Goal: Task Accomplishment & Management: Manage account settings

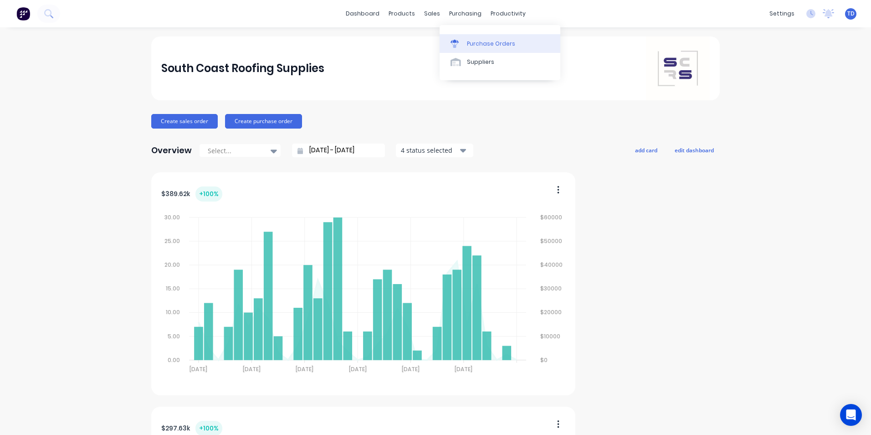
click at [488, 47] on div "Purchase Orders" at bounding box center [491, 44] width 48 height 8
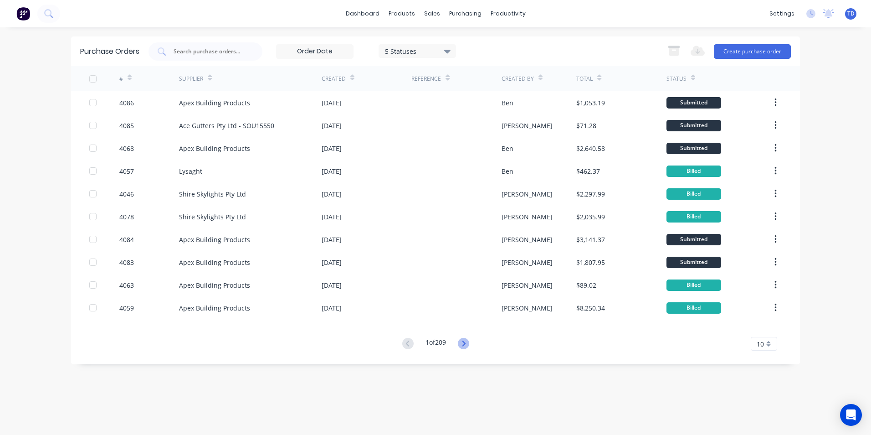
click at [468, 345] on icon at bounding box center [463, 343] width 11 height 11
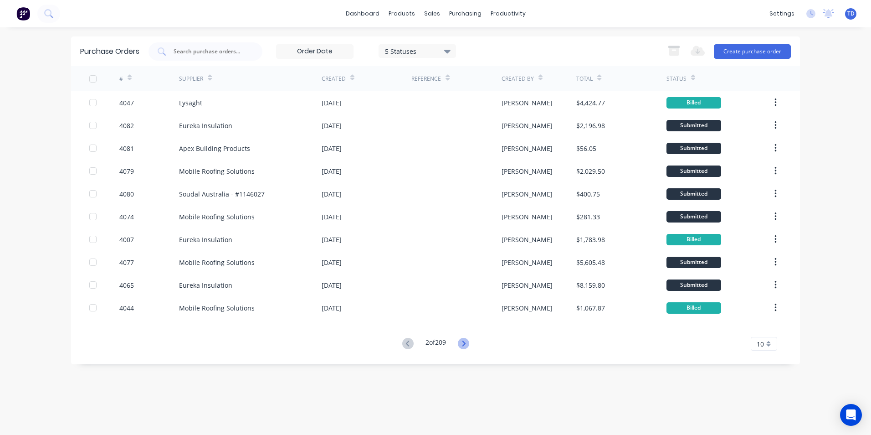
click at [468, 346] on icon at bounding box center [463, 343] width 11 height 11
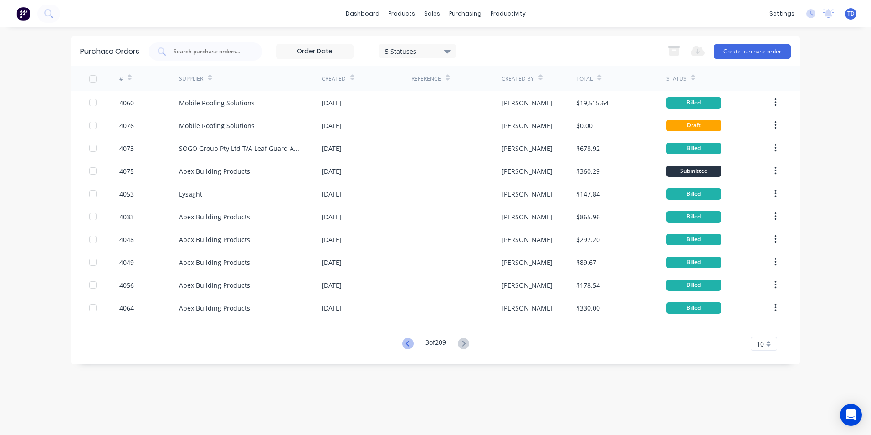
click at [404, 344] on icon at bounding box center [407, 343] width 11 height 11
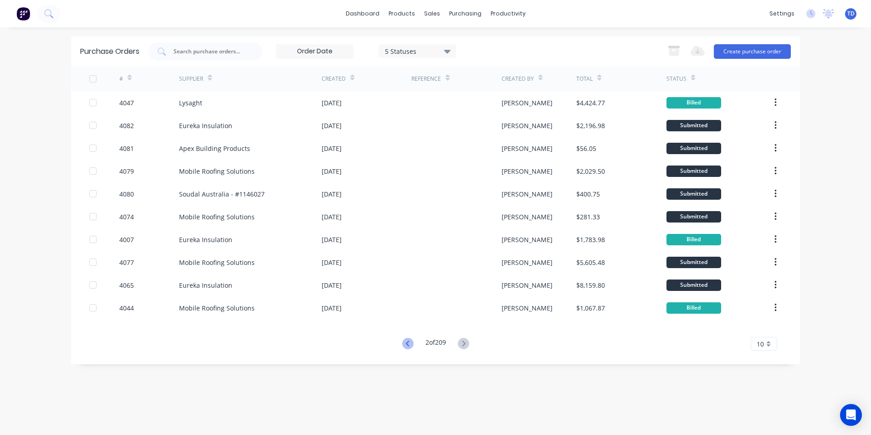
click at [410, 344] on icon at bounding box center [407, 343] width 11 height 11
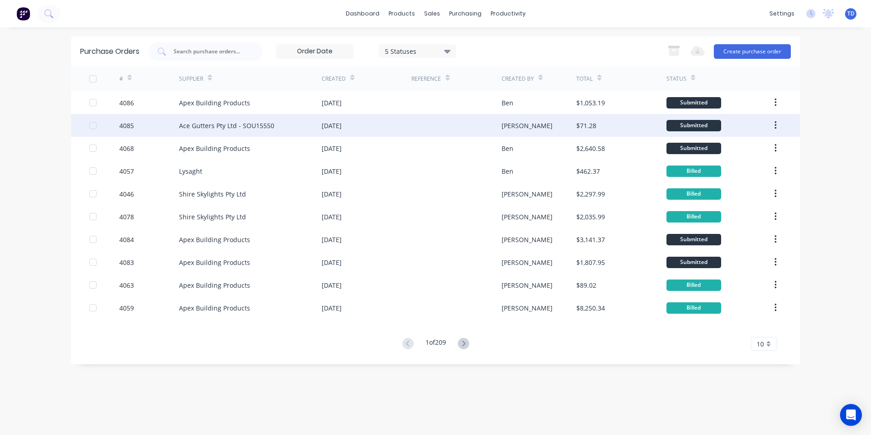
click at [434, 128] on div at bounding box center [456, 125] width 90 height 23
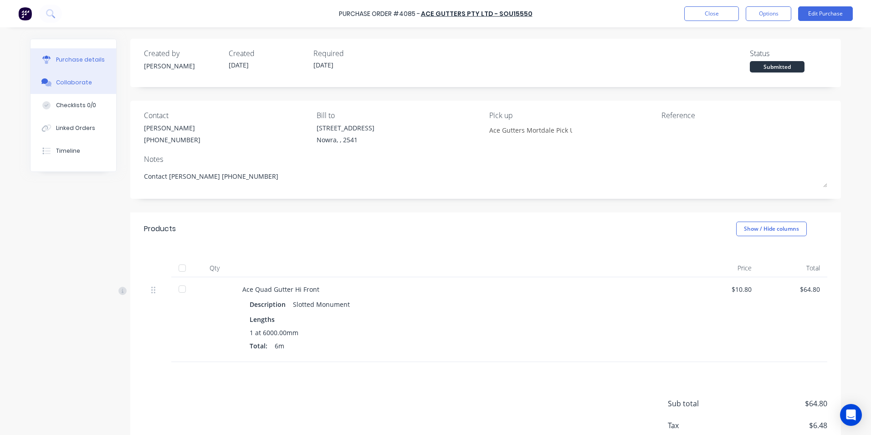
click at [82, 87] on button "Collaborate" at bounding box center [74, 82] width 86 height 23
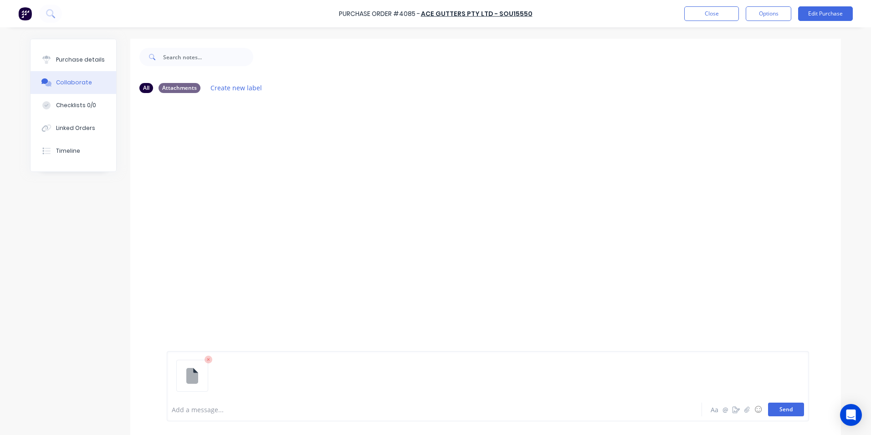
click at [779, 410] on button "Send" at bounding box center [786, 409] width 36 height 14
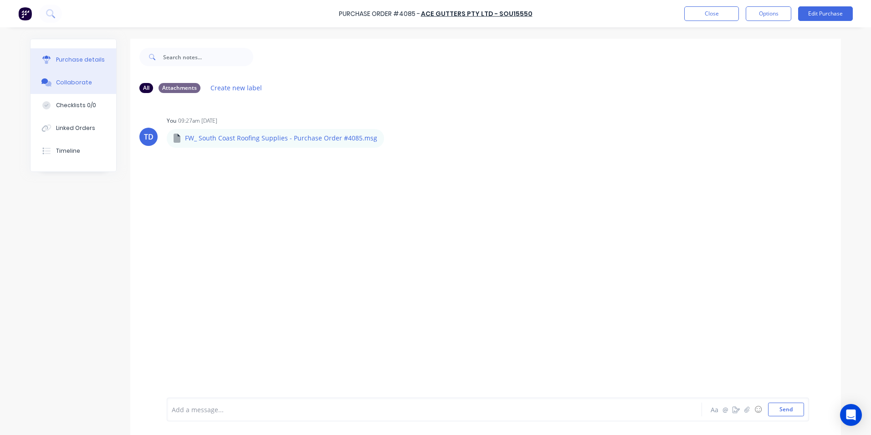
click at [68, 59] on div "Purchase details" at bounding box center [80, 60] width 49 height 8
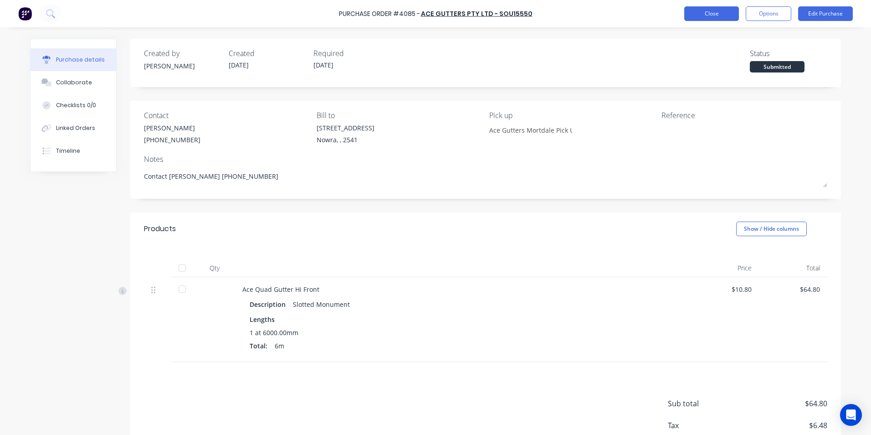
click at [713, 18] on button "Close" at bounding box center [711, 13] width 55 height 15
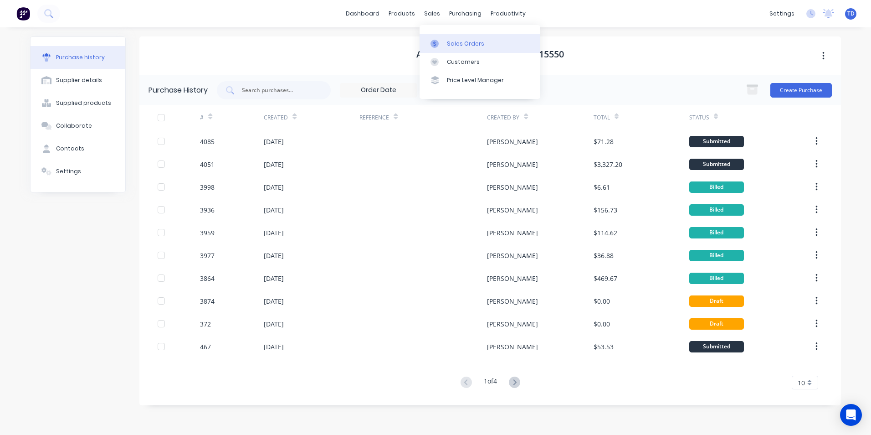
click at [471, 49] on link "Sales Orders" at bounding box center [480, 43] width 121 height 18
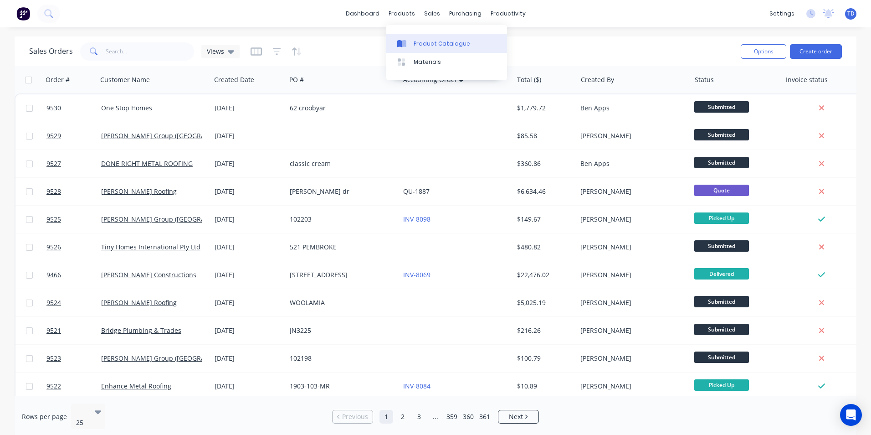
click at [417, 43] on div "Product Catalogue" at bounding box center [442, 44] width 56 height 8
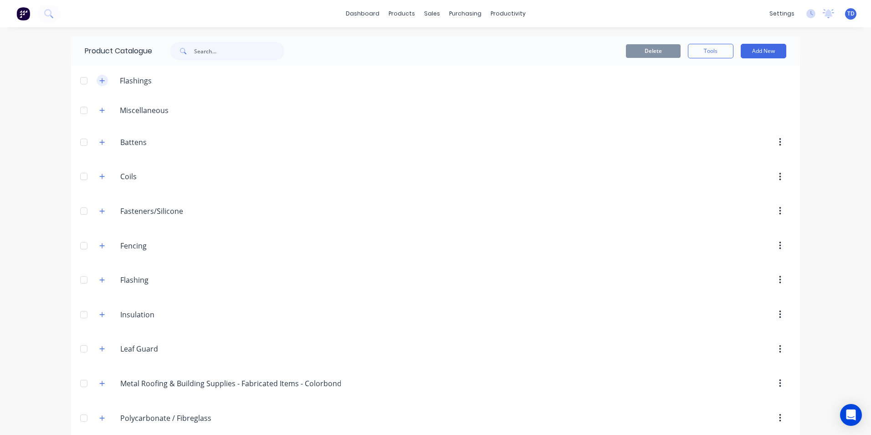
click at [99, 81] on icon "button" at bounding box center [101, 80] width 5 height 6
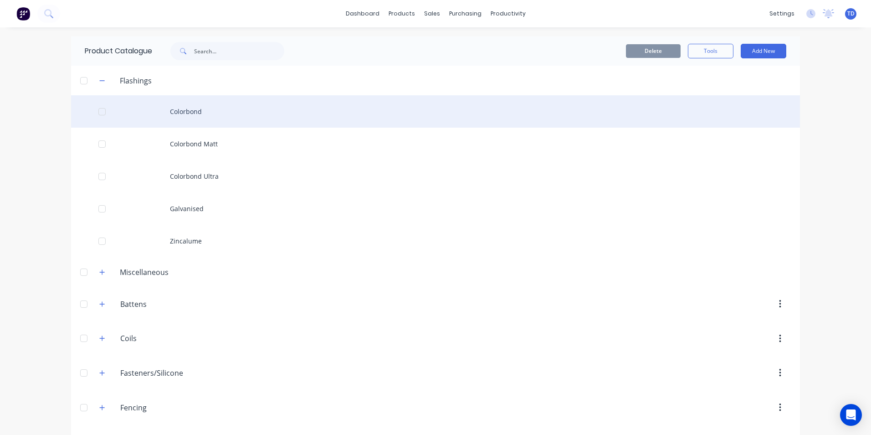
click at [186, 115] on div "Colorbond" at bounding box center [435, 111] width 729 height 32
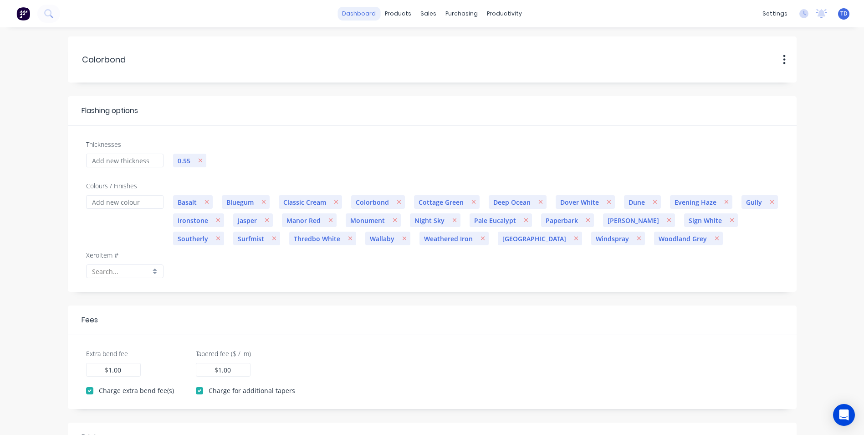
click at [368, 19] on link "dashboard" at bounding box center [359, 14] width 43 height 14
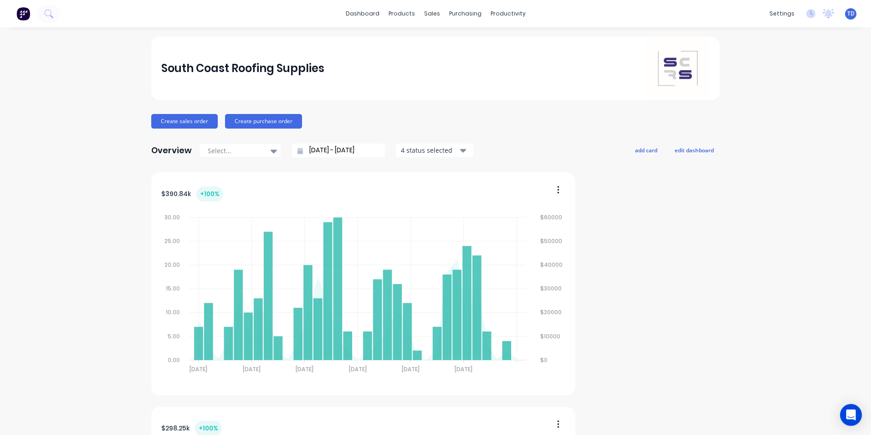
click at [472, 125] on div "Create sales order Create purchase order" at bounding box center [435, 121] width 568 height 15
click at [415, 41] on div "Product Catalogue" at bounding box center [438, 44] width 56 height 8
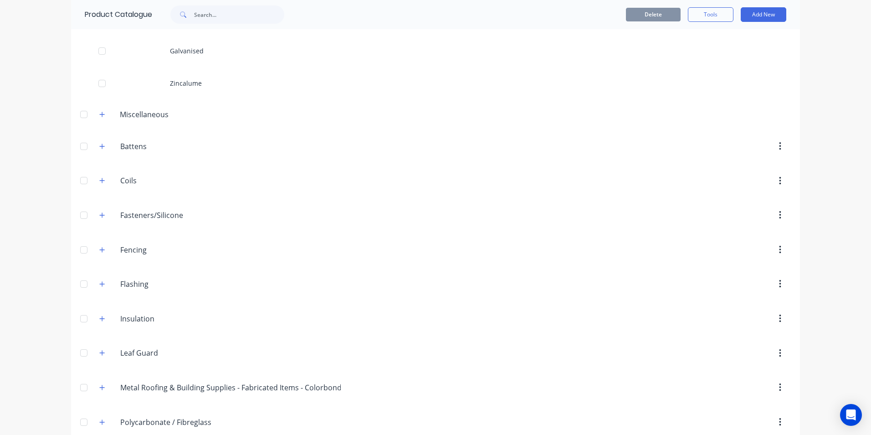
scroll to position [182, 0]
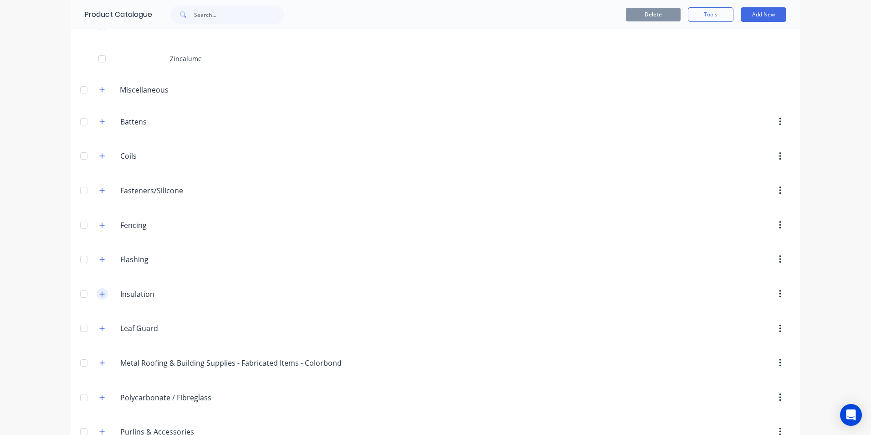
click at [100, 293] on icon "button" at bounding box center [101, 294] width 5 height 6
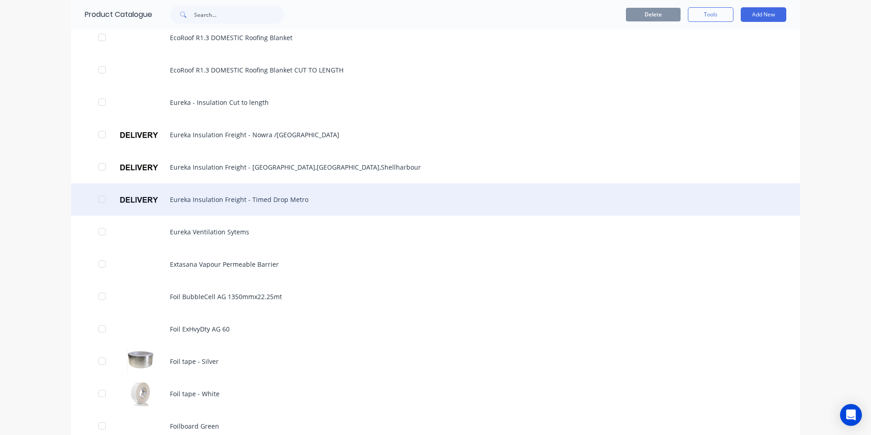
scroll to position [683, 0]
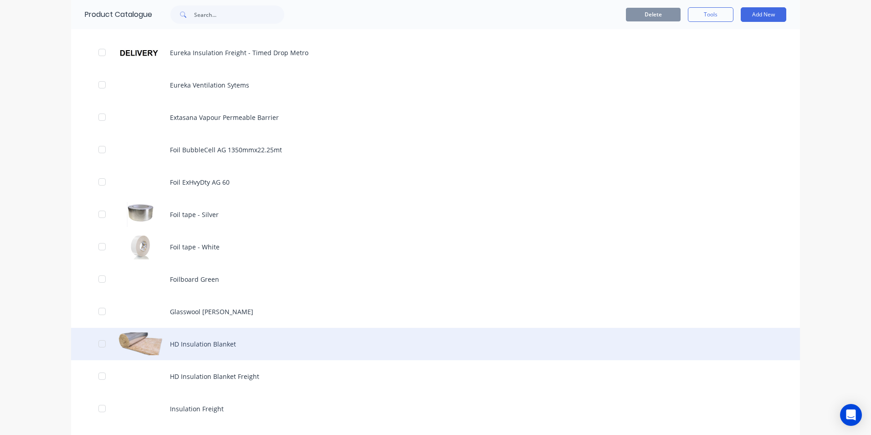
click at [187, 339] on div "HD Insulation Blanket" at bounding box center [435, 344] width 729 height 32
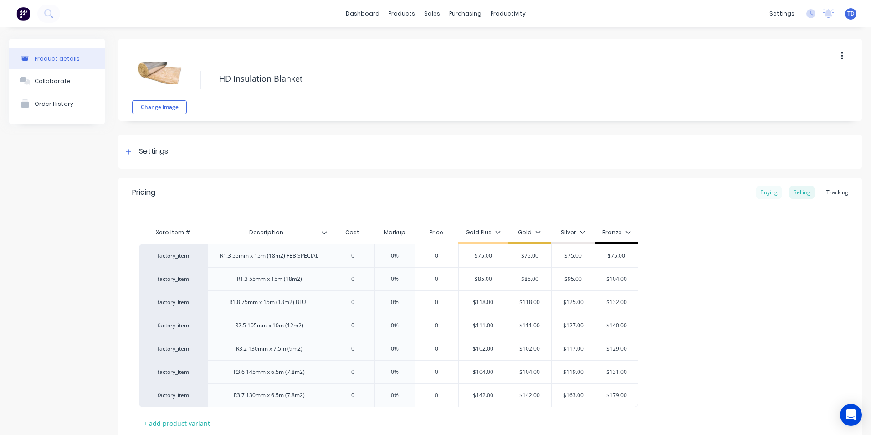
click at [762, 193] on div "Buying" at bounding box center [769, 192] width 26 height 14
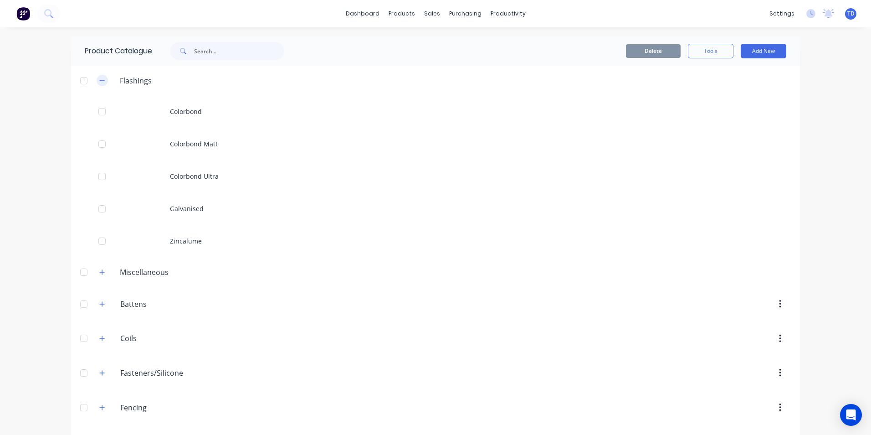
click at [101, 84] on button "button" at bounding box center [102, 80] width 11 height 11
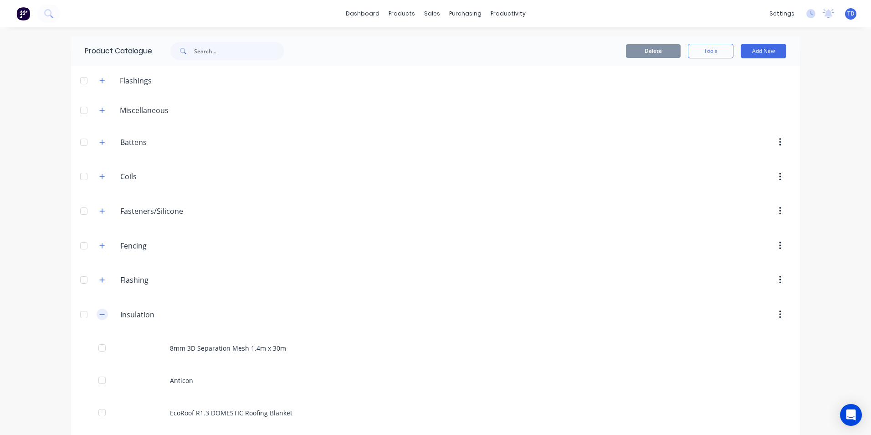
click at [103, 315] on button "button" at bounding box center [102, 313] width 11 height 11
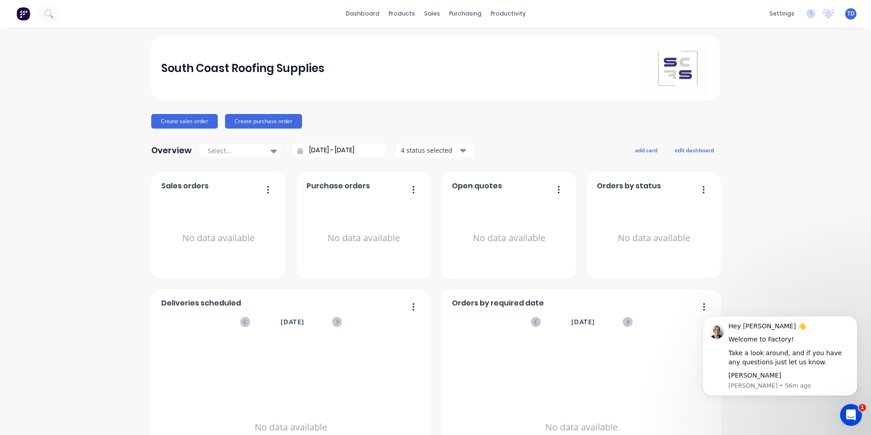
click at [698, 191] on button "button" at bounding box center [700, 190] width 19 height 14
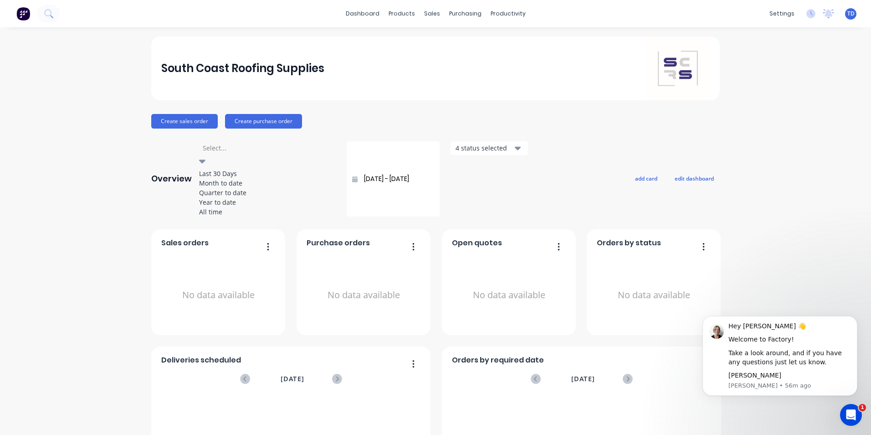
click at [205, 156] on icon at bounding box center [202, 161] width 6 height 10
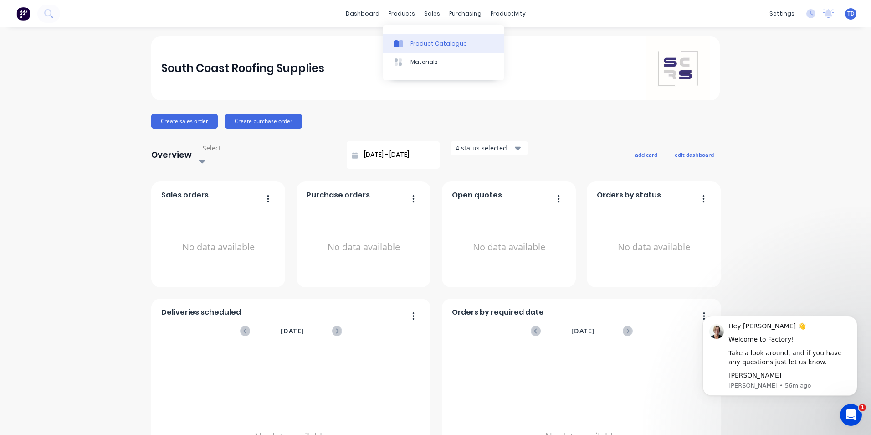
click at [416, 48] on link "Product Catalogue" at bounding box center [443, 43] width 121 height 18
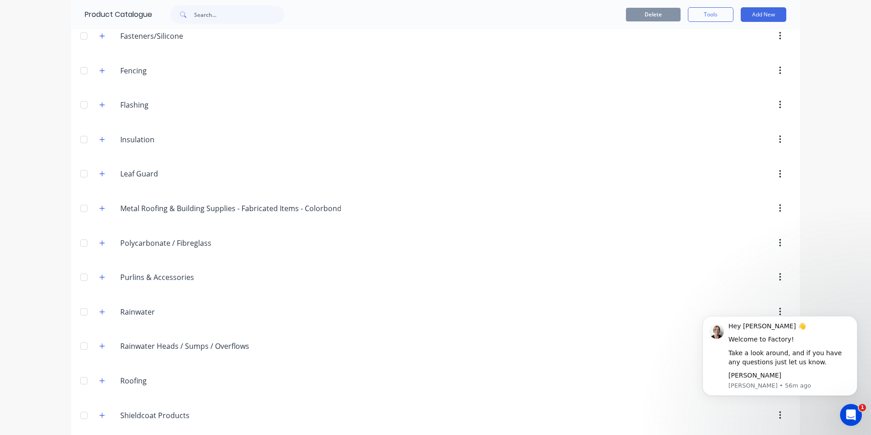
scroll to position [182, 0]
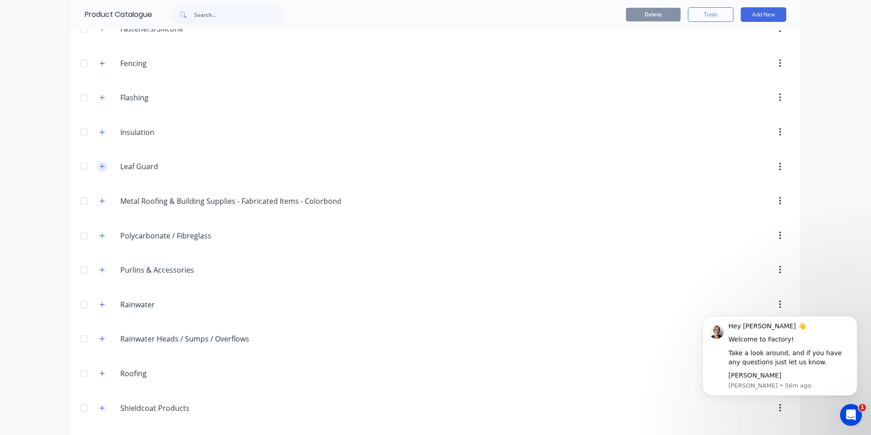
click at [99, 165] on icon "button" at bounding box center [101, 166] width 5 height 6
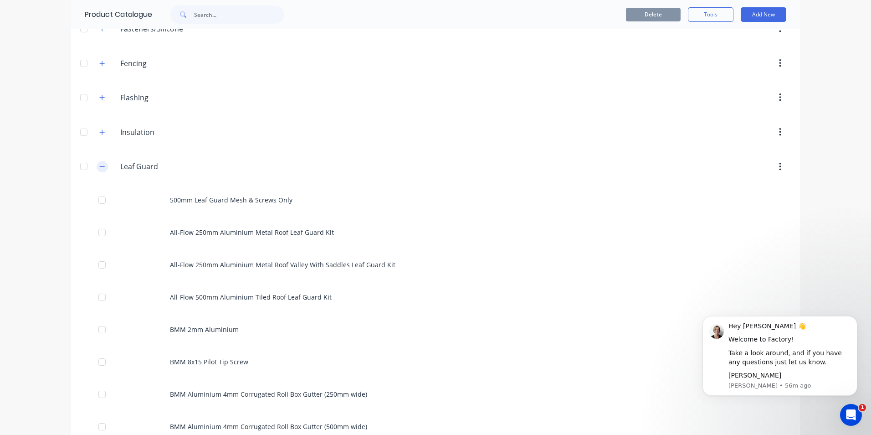
click at [97, 166] on button "button" at bounding box center [102, 166] width 11 height 11
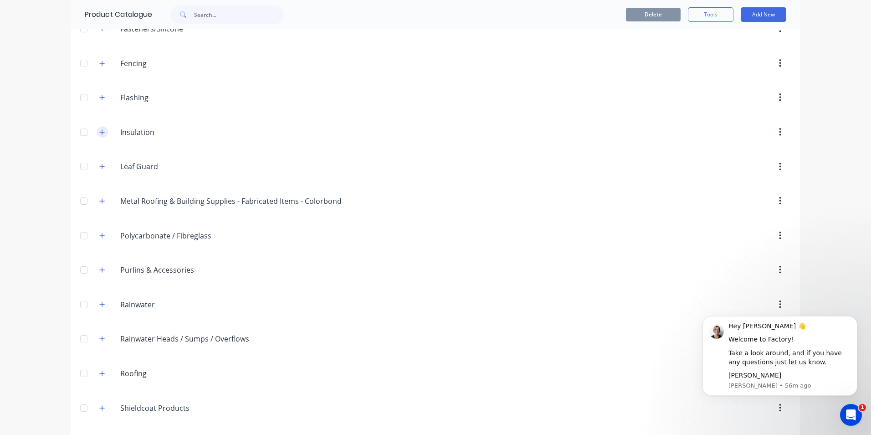
click at [97, 134] on button "button" at bounding box center [102, 131] width 11 height 11
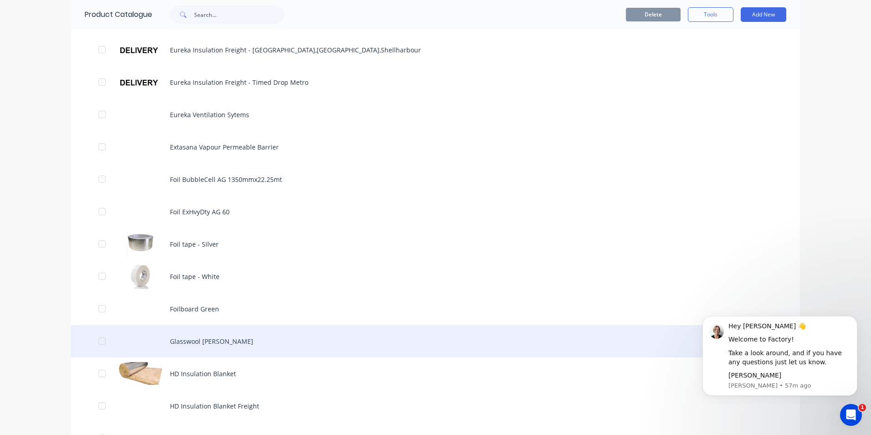
scroll to position [592, 0]
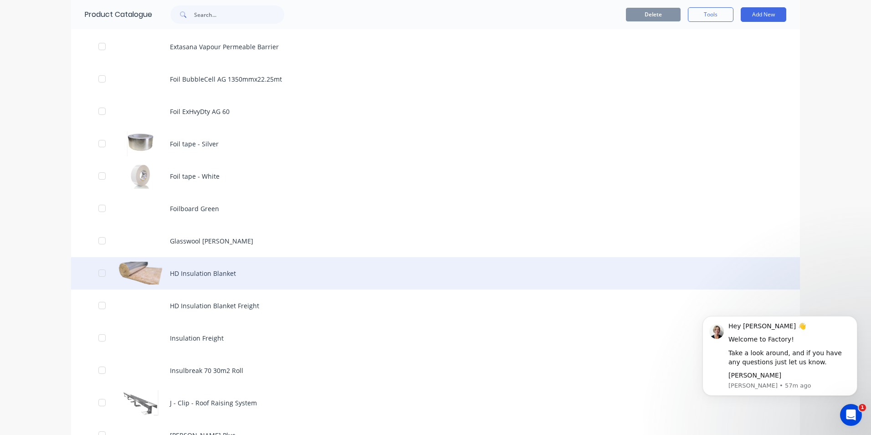
click at [190, 273] on div "HD Insulation Blanket" at bounding box center [435, 273] width 729 height 32
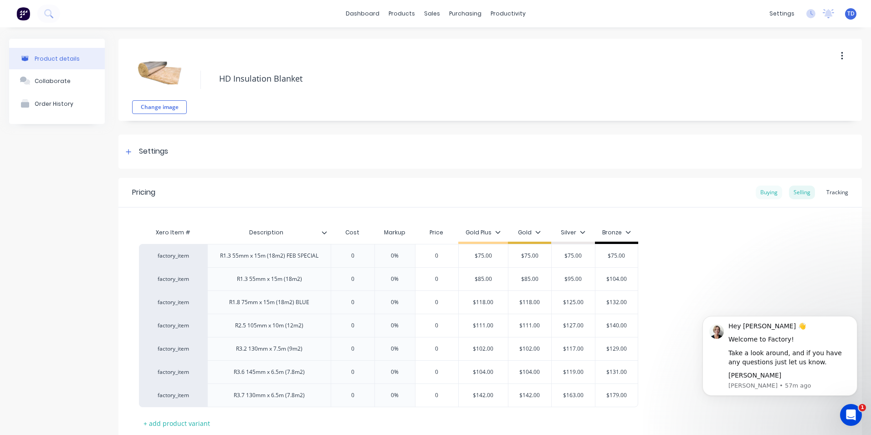
click at [768, 193] on div "Buying" at bounding box center [769, 192] width 26 height 14
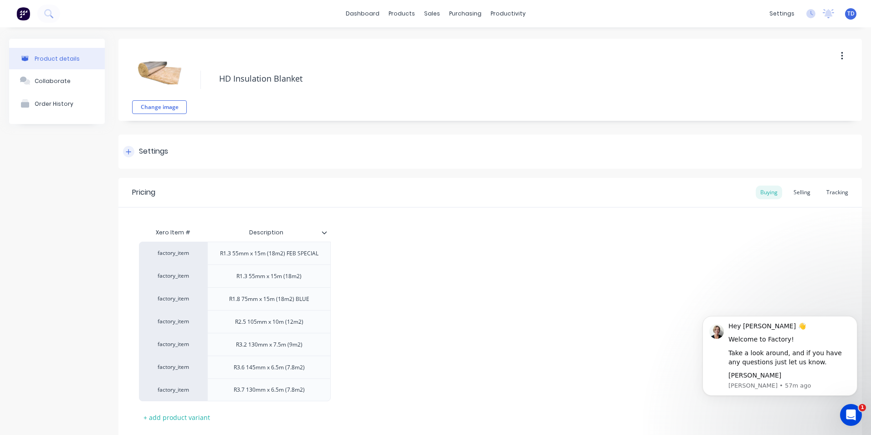
click at [127, 155] on div at bounding box center [128, 151] width 11 height 11
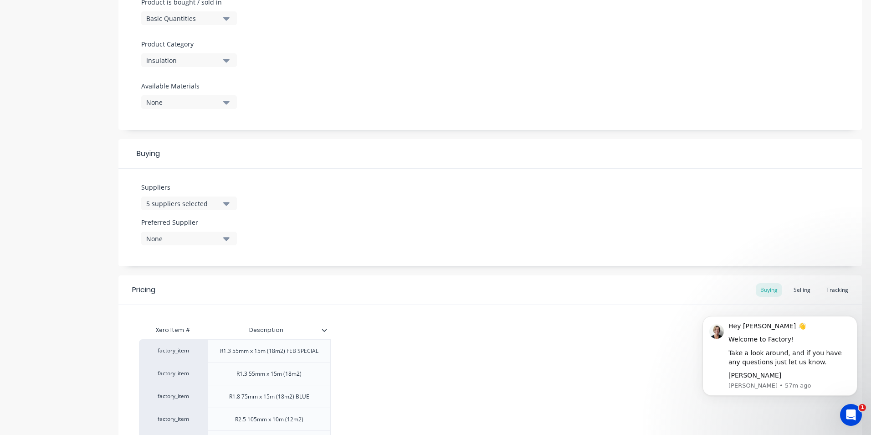
scroll to position [273, 0]
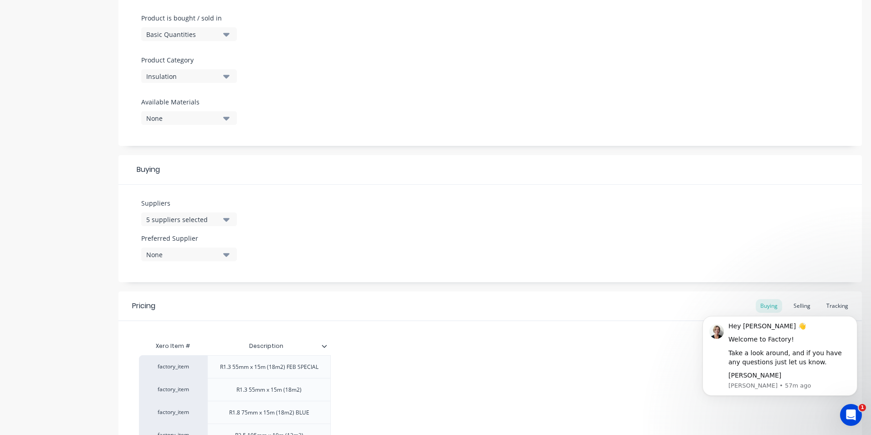
click at [223, 217] on icon "button" at bounding box center [226, 219] width 6 height 10
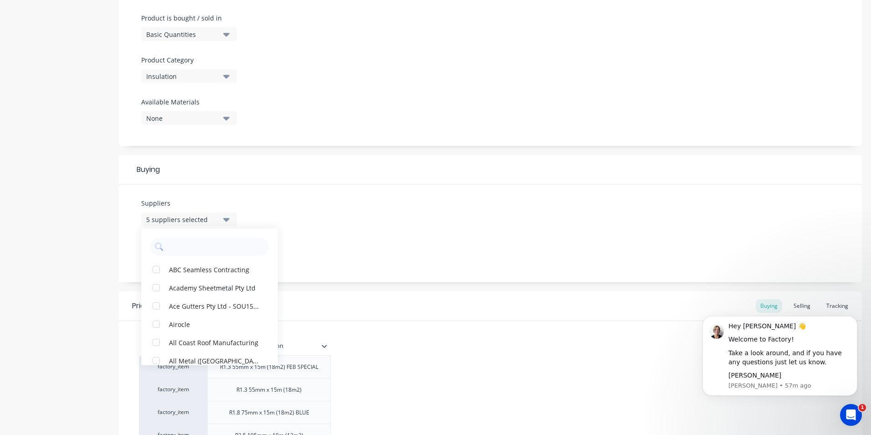
click at [223, 217] on icon "button" at bounding box center [226, 219] width 6 height 10
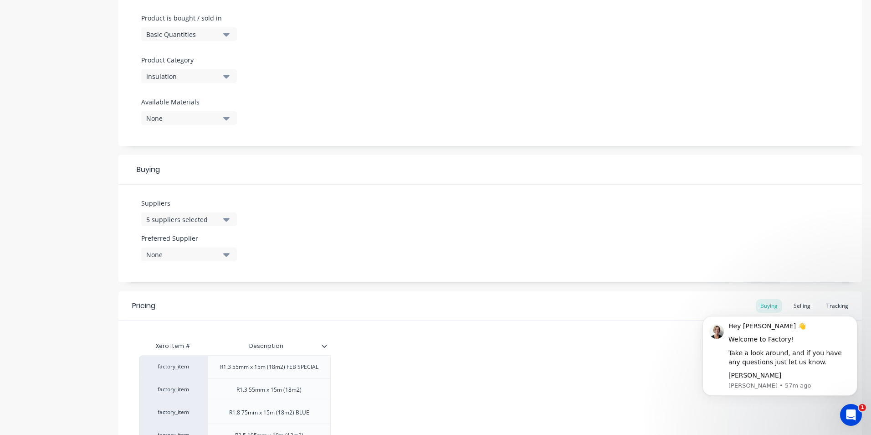
click at [199, 220] on div "5 suppliers selected" at bounding box center [182, 220] width 73 height 10
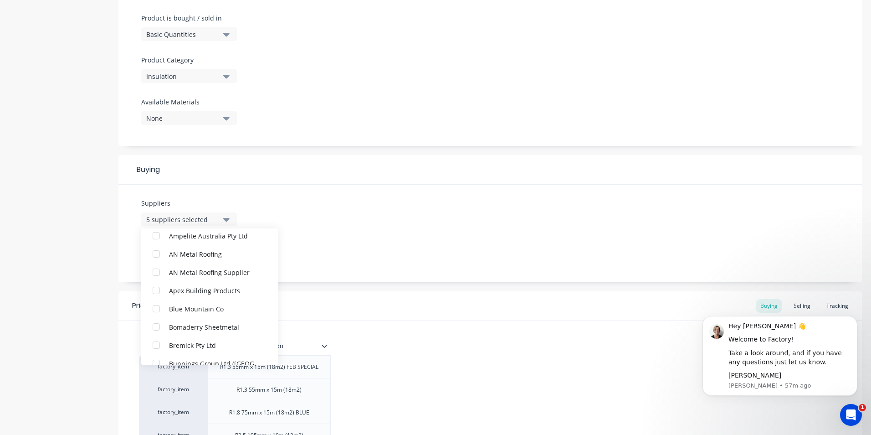
scroll to position [118, 0]
click at [336, 222] on div "Suppliers 5 suppliers selected ABC Seamless Contracting Academy Sheetmetal Pty …" at bounding box center [489, 232] width 743 height 97
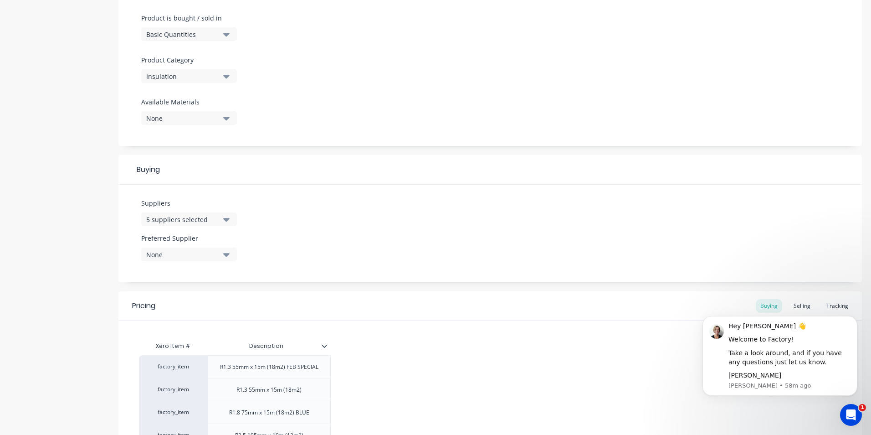
click at [798, 311] on body "Hey [PERSON_NAME] 👋 Welcome to Factory! Take a look around, and if you have any…" at bounding box center [779, 356] width 175 height 101
click at [789, 307] on body "Hey [PERSON_NAME] 👋 Welcome to Factory! Take a look around, and if you have any…" at bounding box center [779, 356] width 175 height 101
click at [790, 304] on html "Hey [PERSON_NAME] 👋 Welcome to Factory! Take a look around, and if you have any…" at bounding box center [780, 356] width 182 height 108
click at [790, 306] on body "Hey [PERSON_NAME] 👋 Welcome to Factory! Take a look around, and if you have any…" at bounding box center [779, 356] width 175 height 101
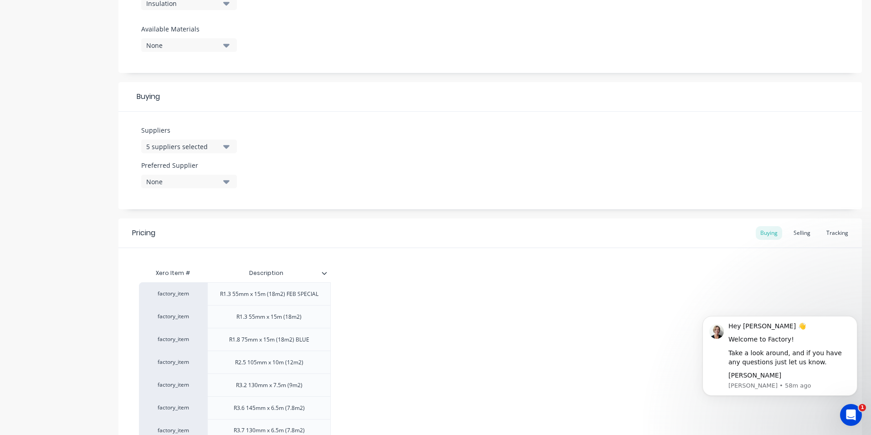
scroll to position [443, 0]
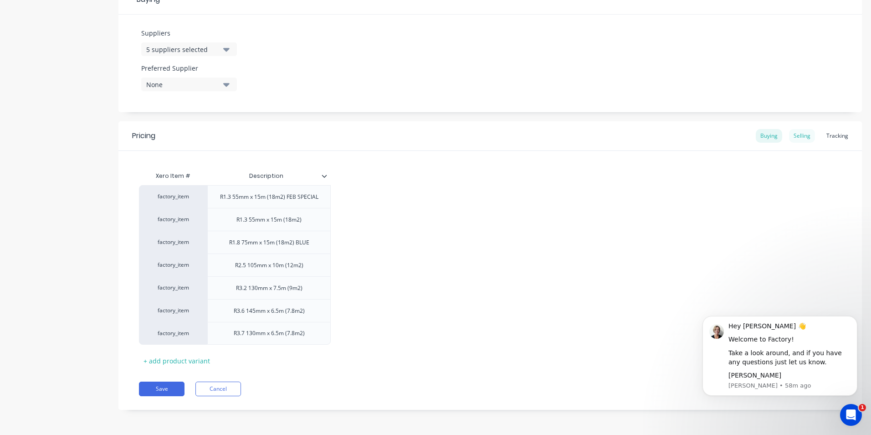
click at [798, 138] on div "Selling" at bounding box center [802, 136] width 26 height 14
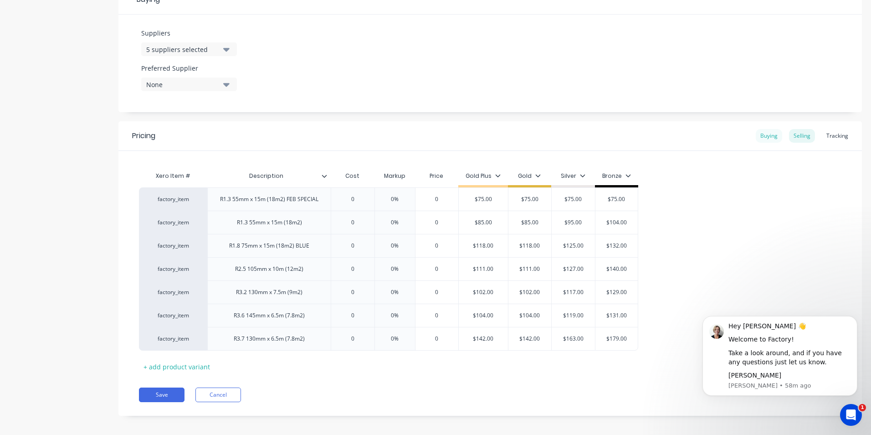
click at [759, 137] on div "Buying" at bounding box center [769, 136] width 26 height 14
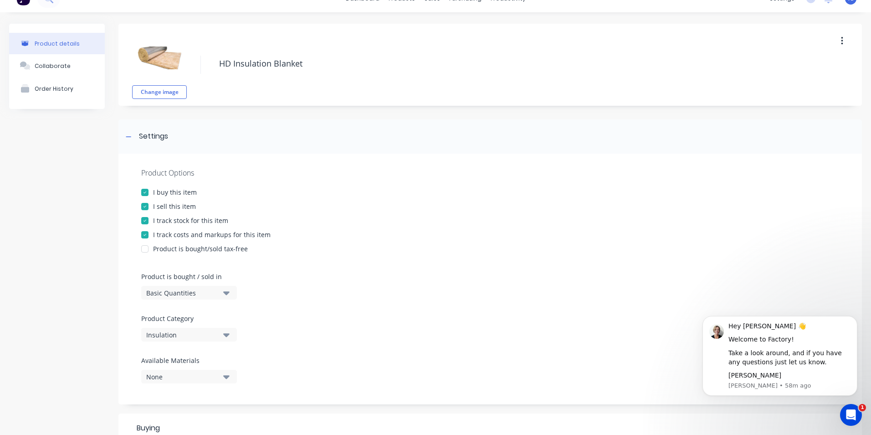
scroll to position [0, 0]
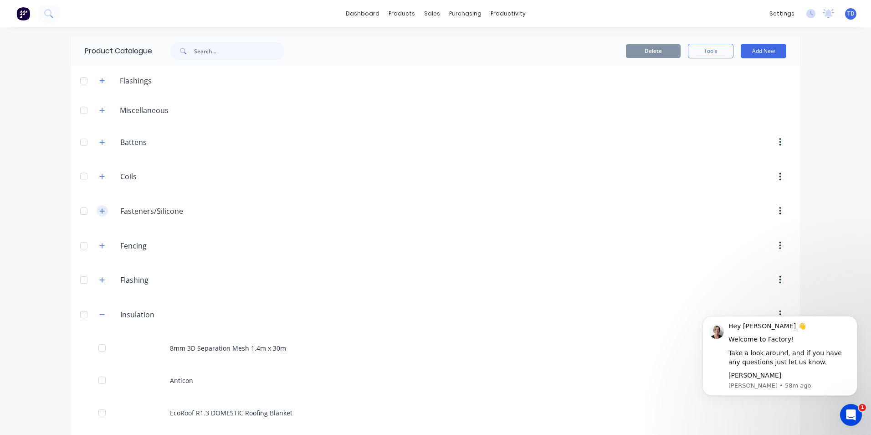
click at [100, 210] on icon "button" at bounding box center [101, 211] width 5 height 6
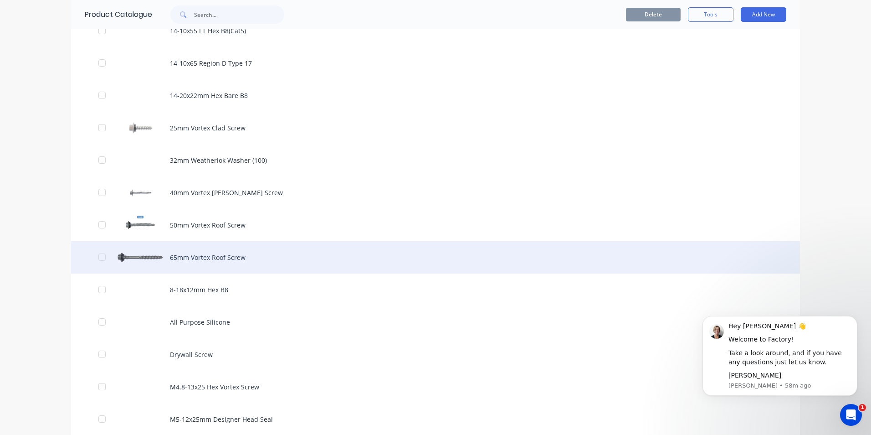
scroll to position [455, 0]
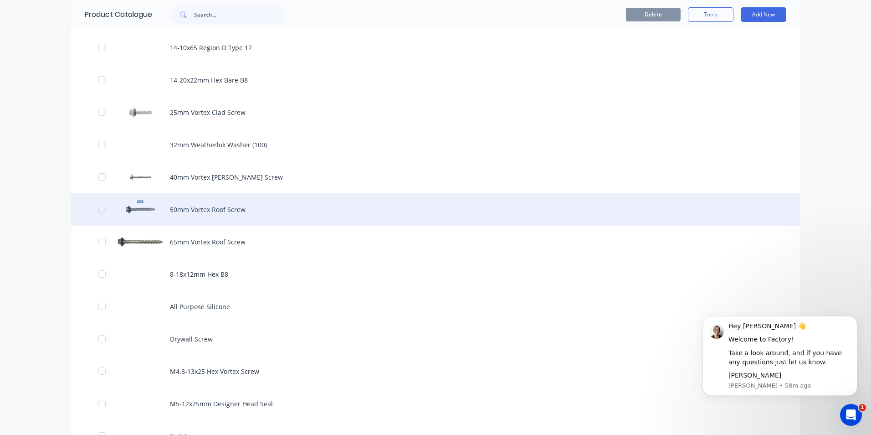
click at [202, 205] on div "50mm Vortex Roof Screw" at bounding box center [435, 209] width 729 height 32
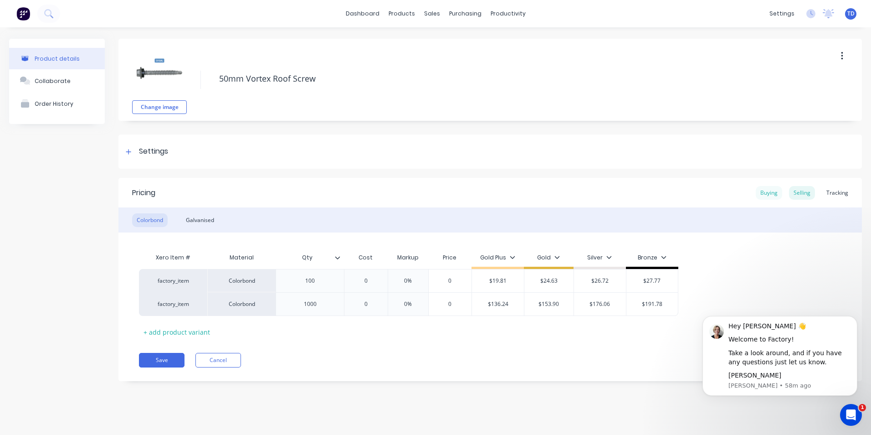
click at [765, 194] on div "Buying" at bounding box center [769, 193] width 26 height 14
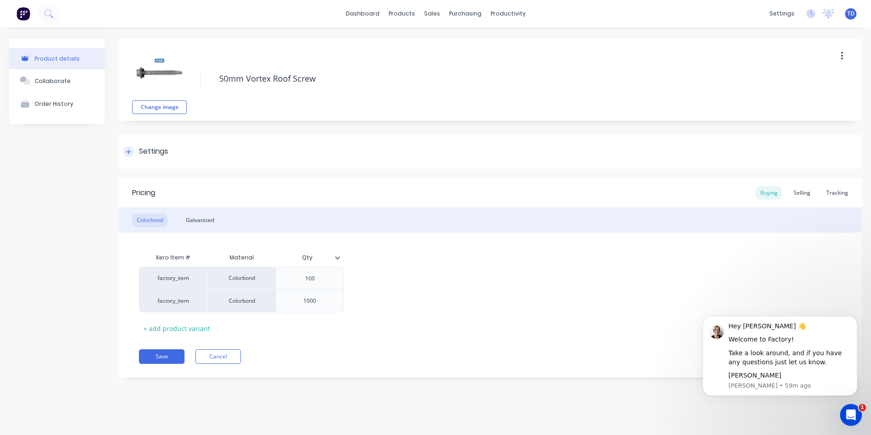
click at [128, 150] on icon at bounding box center [128, 151] width 5 height 6
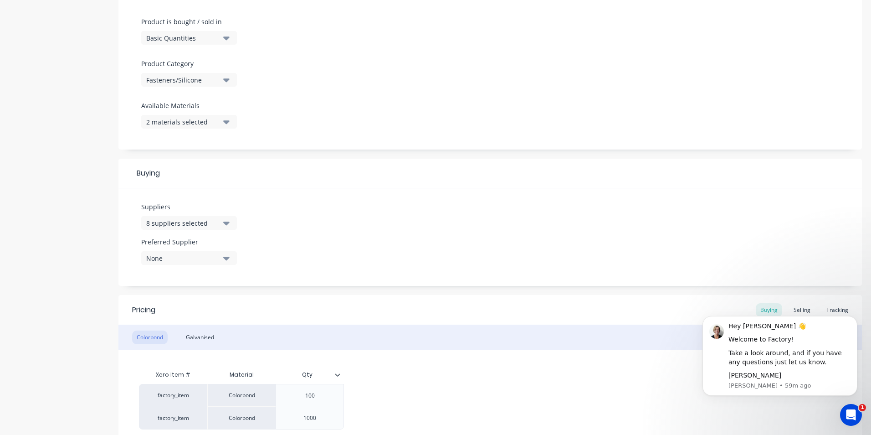
scroll to position [273, 0]
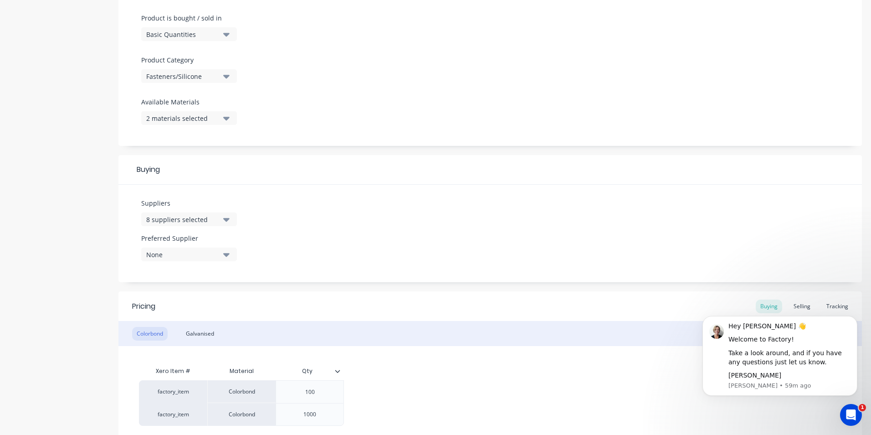
click at [218, 221] on div "8 suppliers selected" at bounding box center [182, 220] width 73 height 10
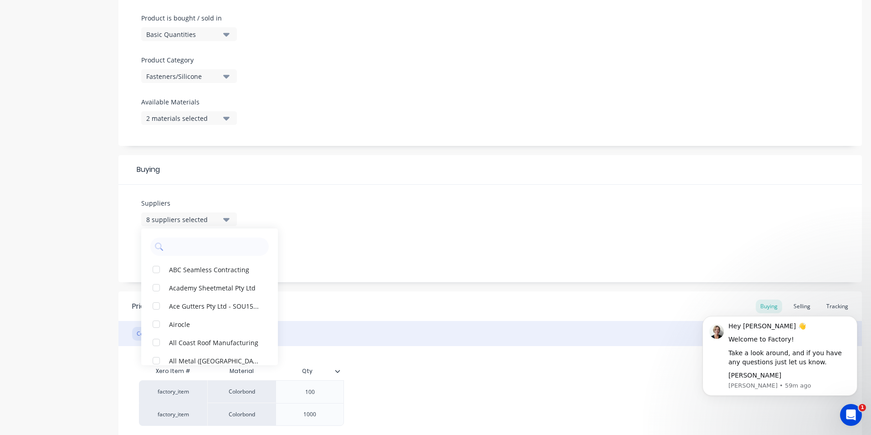
click at [318, 214] on div "Suppliers 8 suppliers selected ABC Seamless Contracting Academy Sheetmetal Pty …" at bounding box center [489, 232] width 743 height 97
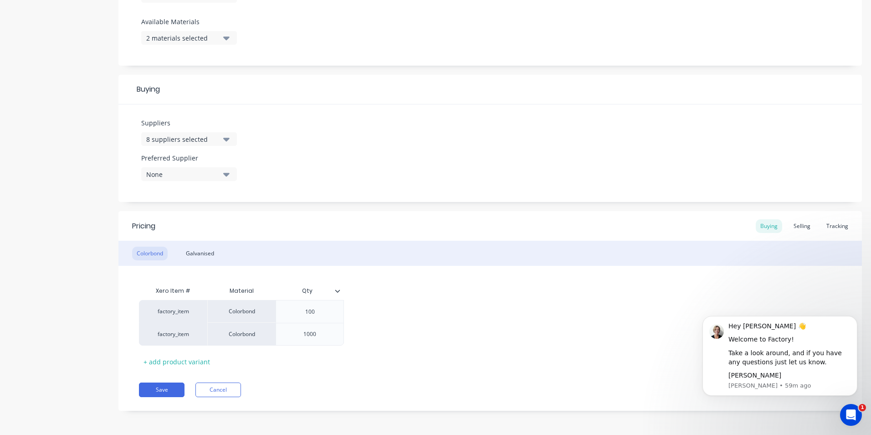
scroll to position [354, 0]
click at [225, 175] on icon "button" at bounding box center [226, 173] width 6 height 10
click at [320, 155] on div "Suppliers 8 suppliers selected Preferred Supplier None No options..." at bounding box center [489, 151] width 743 height 97
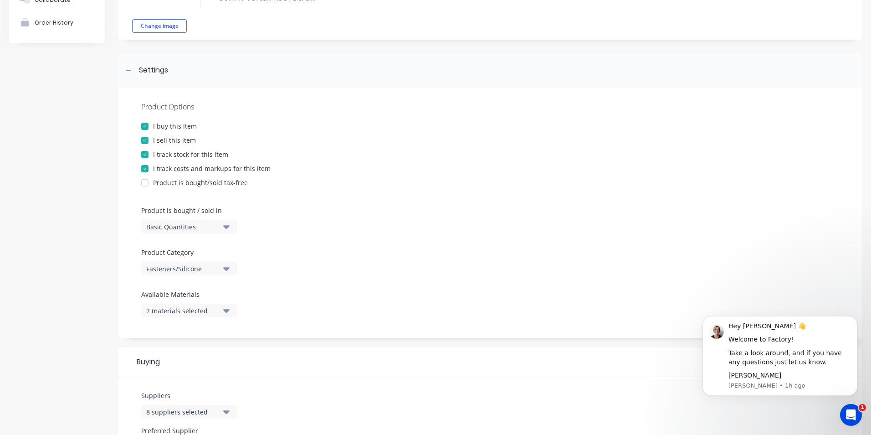
scroll to position [0, 0]
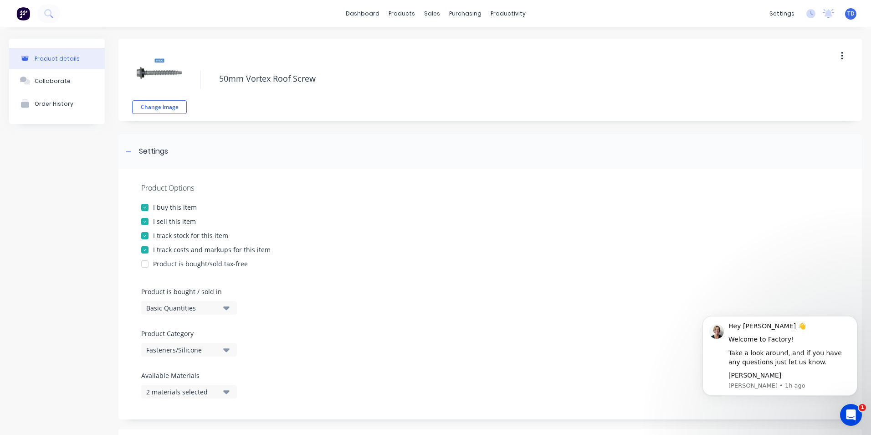
drag, startPoint x: 16, startPoint y: 0, endPoint x: 341, endPoint y: 191, distance: 376.7
click at [341, 191] on div "Product Options" at bounding box center [490, 187] width 698 height 11
click at [484, 41] on div "Purchase Orders" at bounding box center [491, 44] width 48 height 8
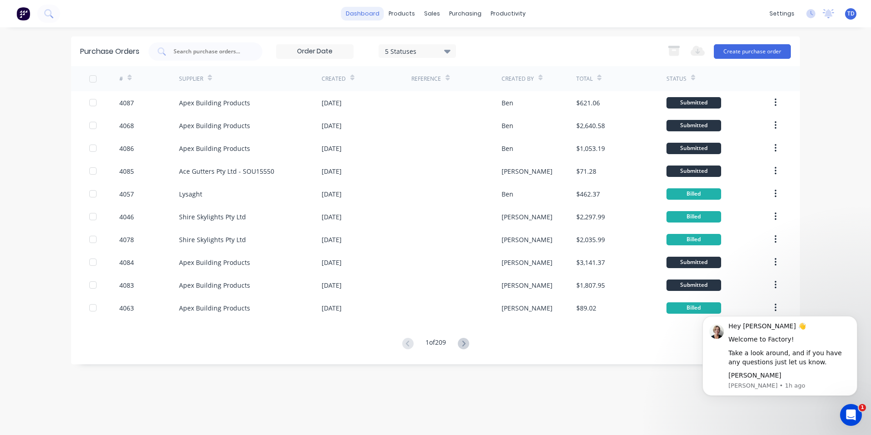
click at [355, 15] on link "dashboard" at bounding box center [362, 14] width 43 height 14
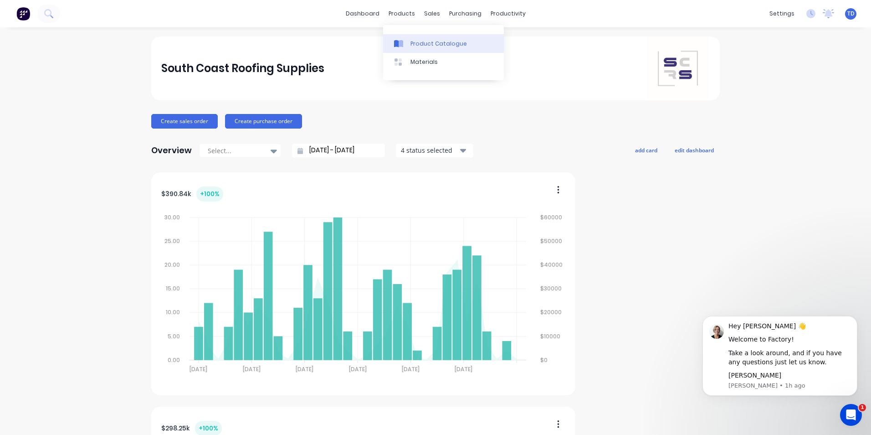
click at [415, 46] on div "Product Catalogue" at bounding box center [438, 44] width 56 height 8
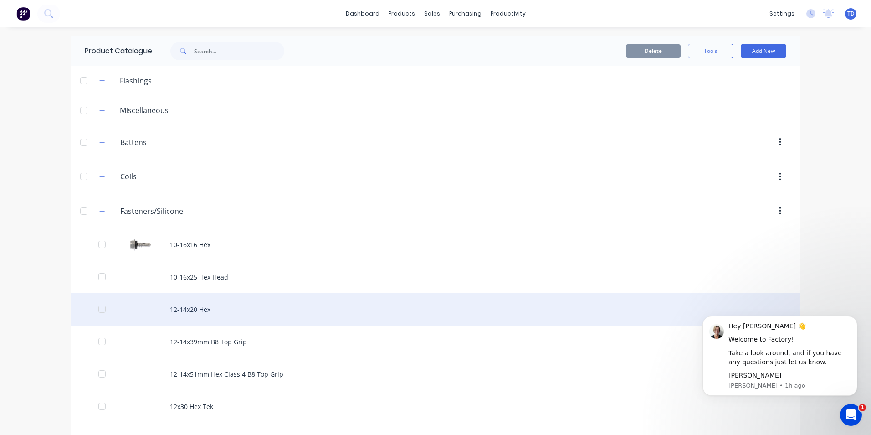
scroll to position [273, 0]
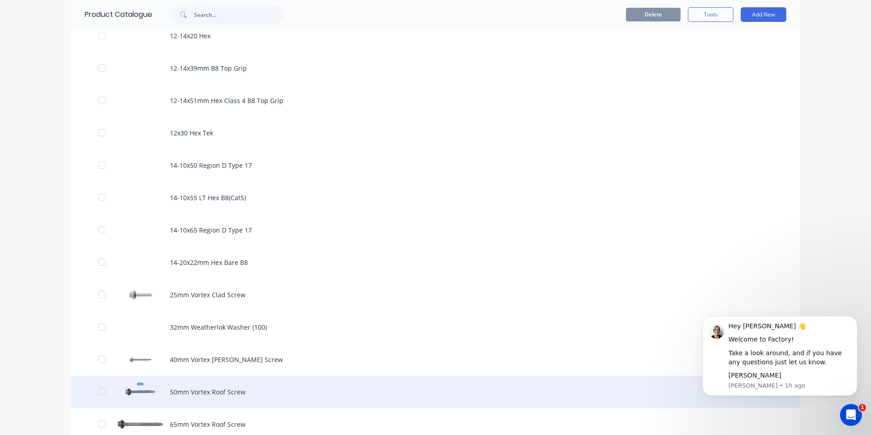
click at [200, 382] on div "50mm Vortex Roof Screw" at bounding box center [435, 391] width 729 height 32
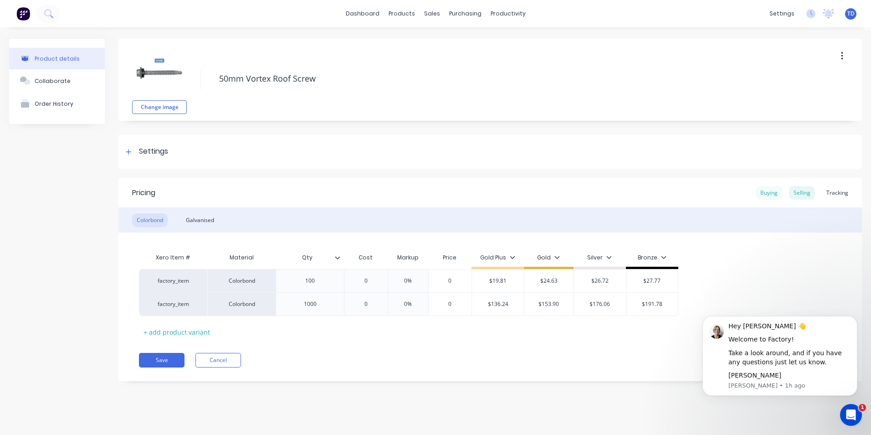
click at [775, 192] on div "Buying" at bounding box center [769, 193] width 26 height 14
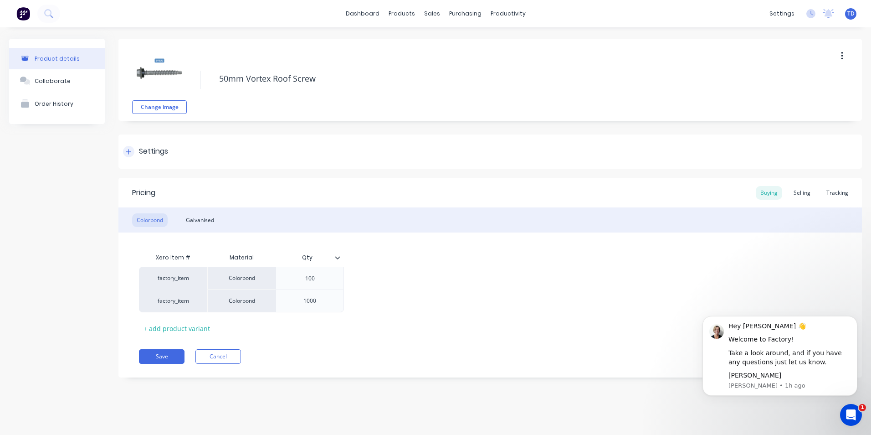
click at [128, 152] on icon at bounding box center [128, 151] width 5 height 5
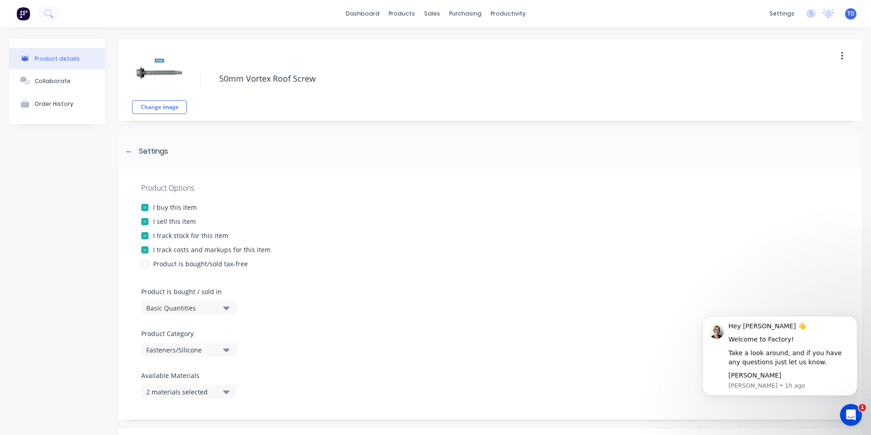
click at [364, 203] on div "I buy this item" at bounding box center [490, 207] width 698 height 10
type textarea "x"
click at [480, 40] on div "Purchase Orders" at bounding box center [491, 44] width 48 height 8
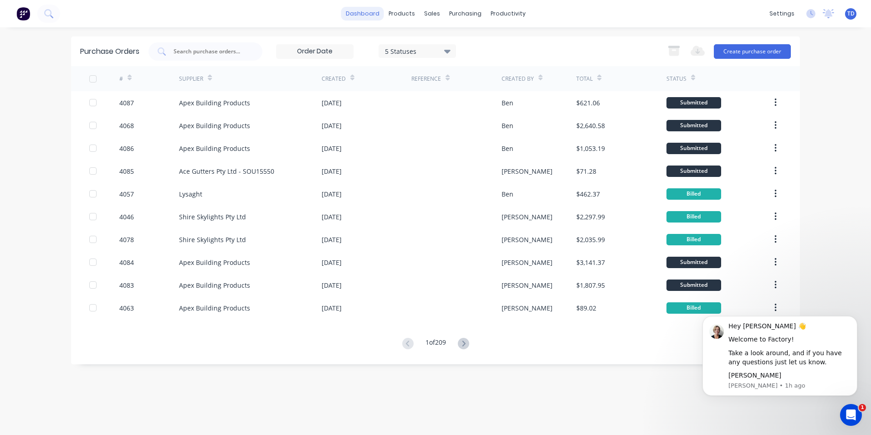
click at [355, 18] on link "dashboard" at bounding box center [362, 14] width 43 height 14
